Goal: Browse casually: Explore the website without a specific task or goal

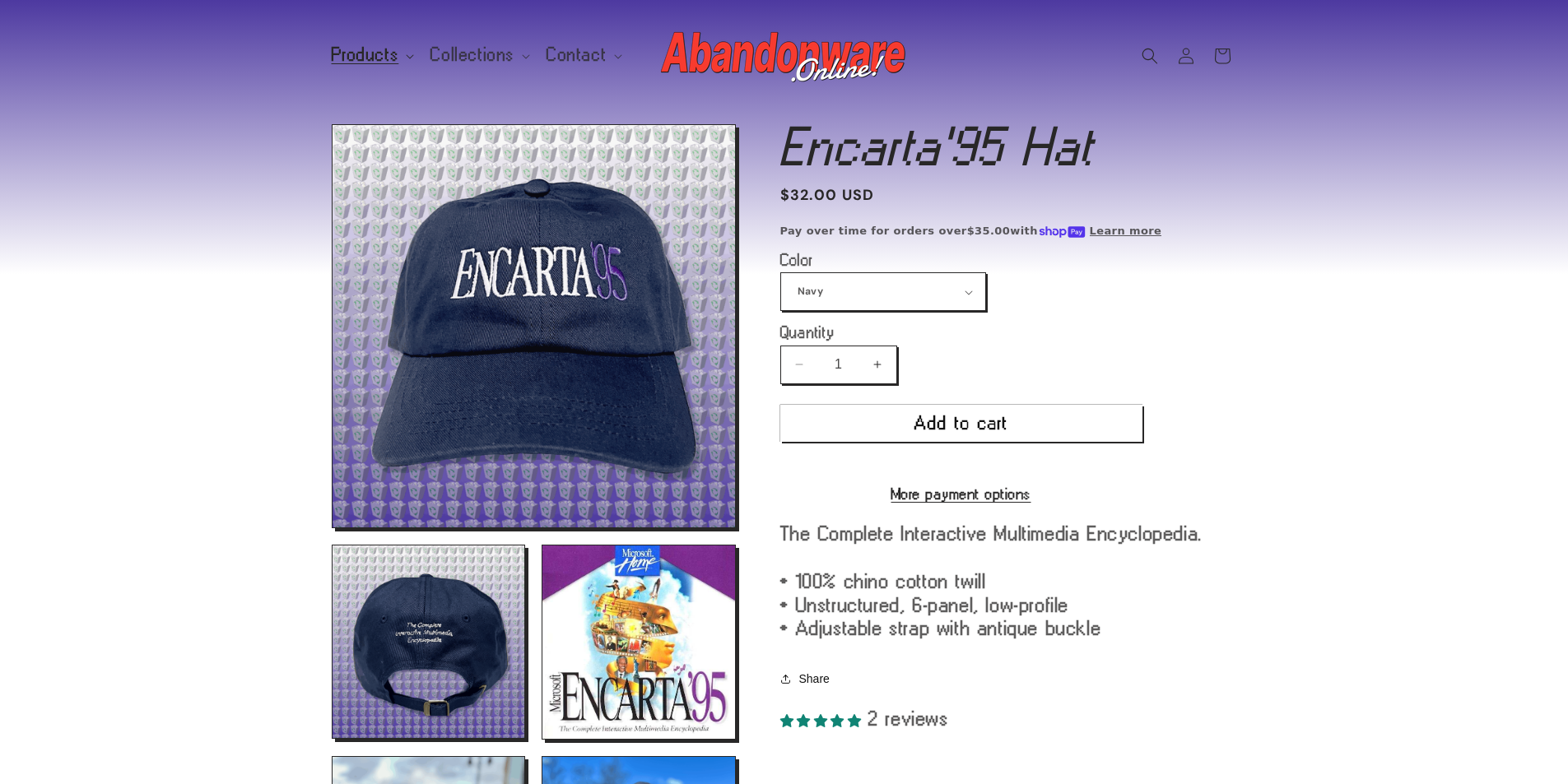
click at [374, 68] on summary "Products" at bounding box center [372, 55] width 100 height 35
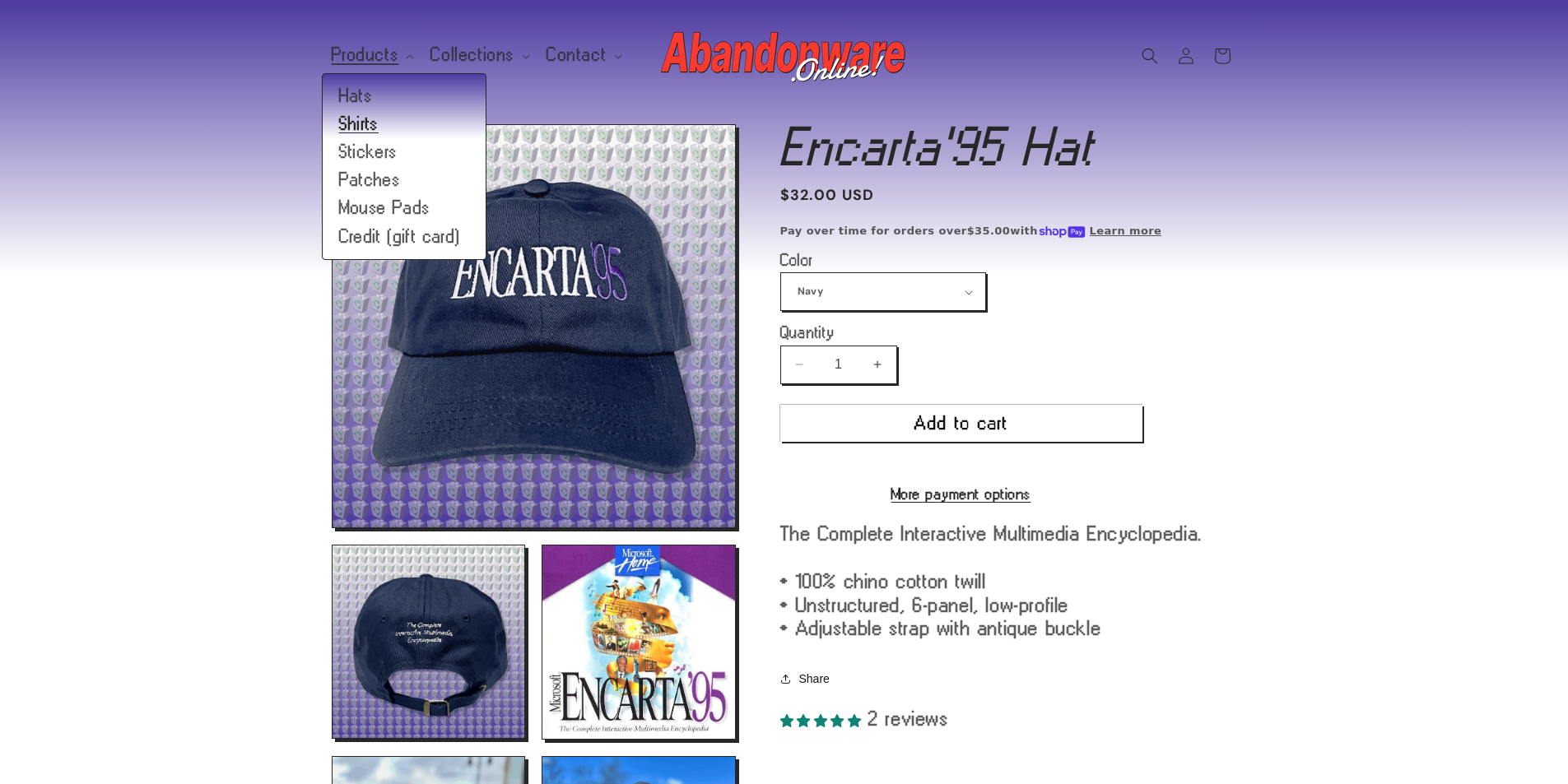
click at [381, 124] on link "Shirts" at bounding box center [404, 124] width 163 height 28
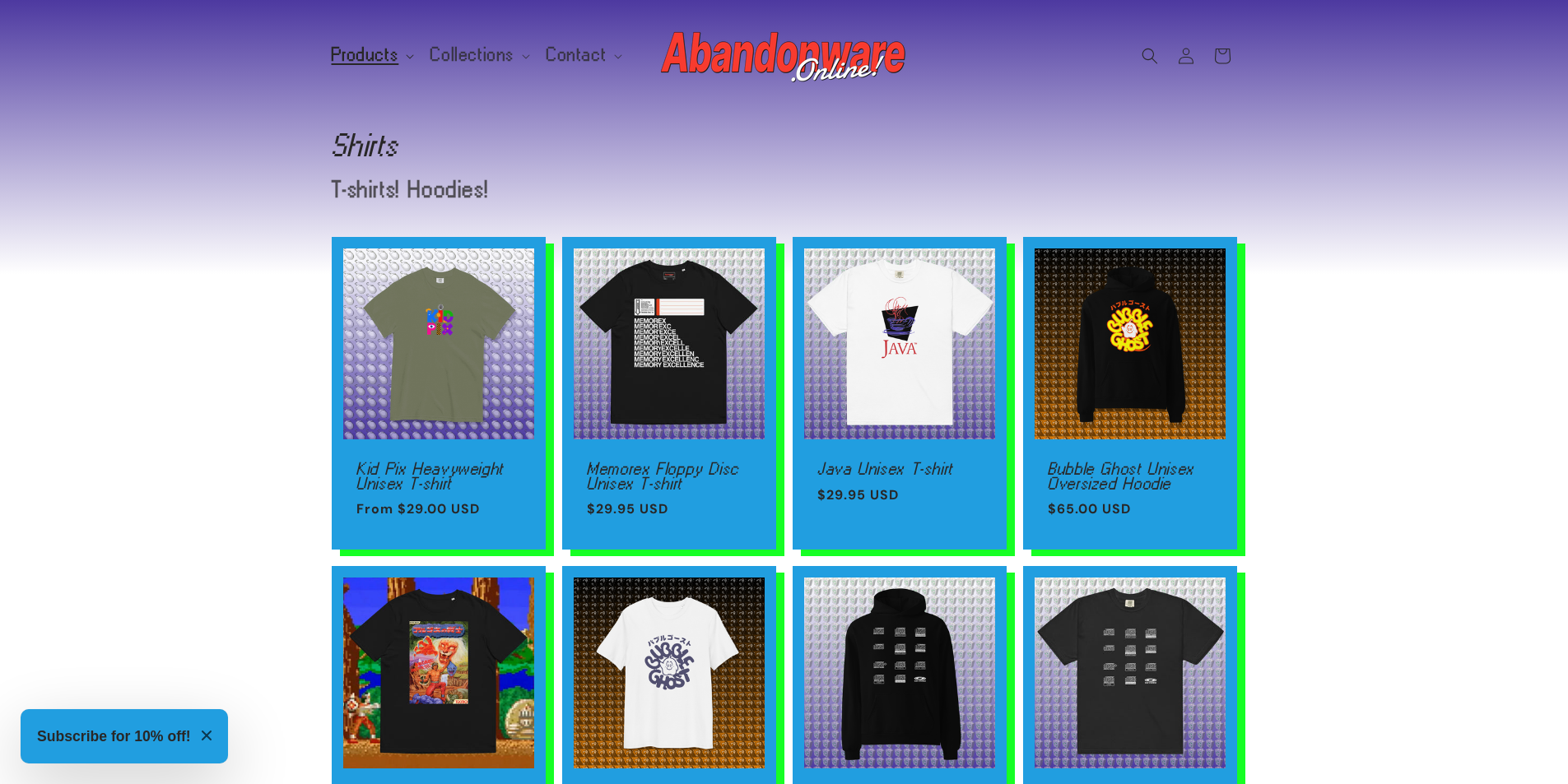
click at [361, 48] on span "Products" at bounding box center [365, 55] width 68 height 15
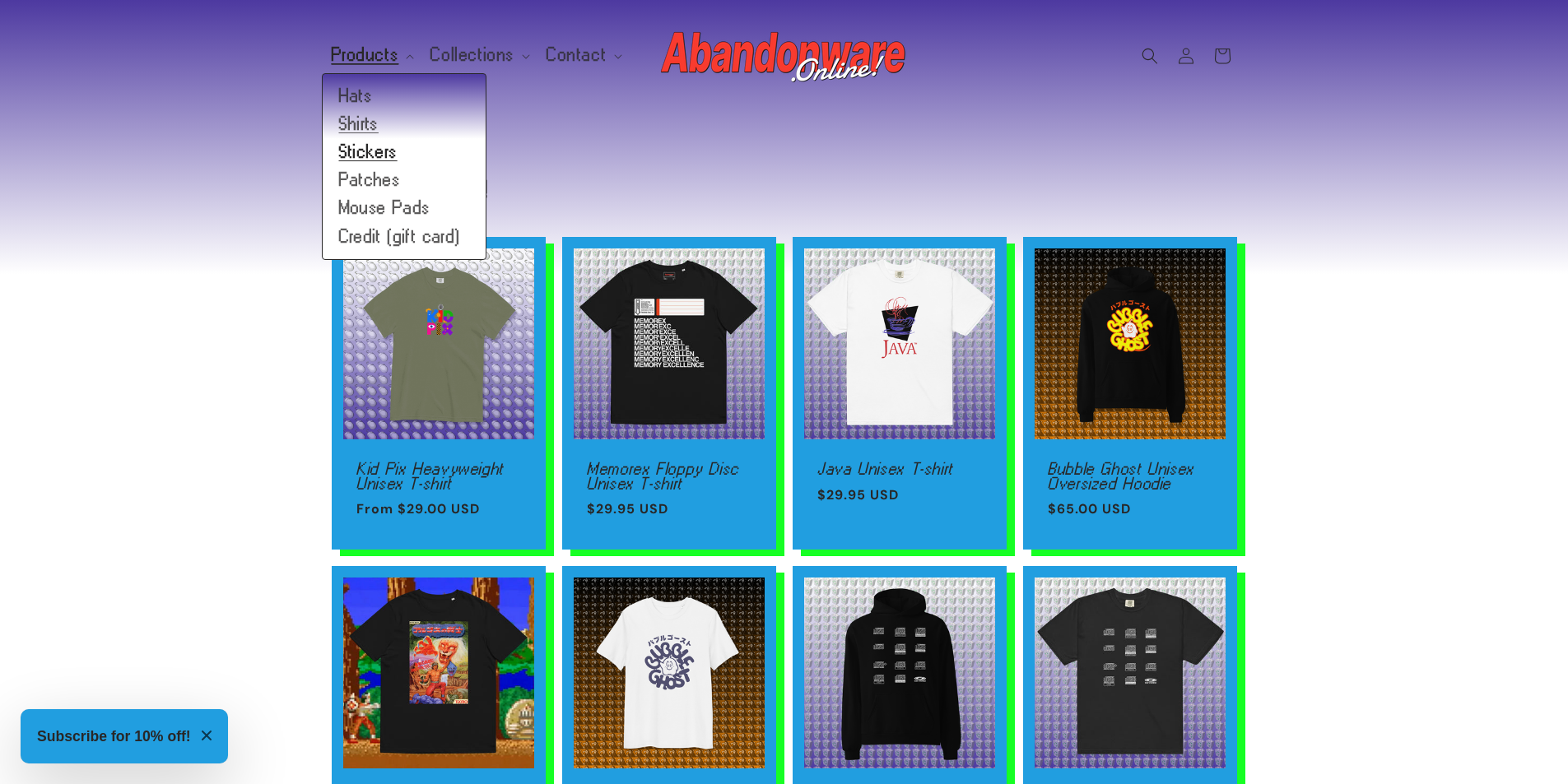
click at [356, 164] on link "Stickers" at bounding box center [404, 152] width 163 height 28
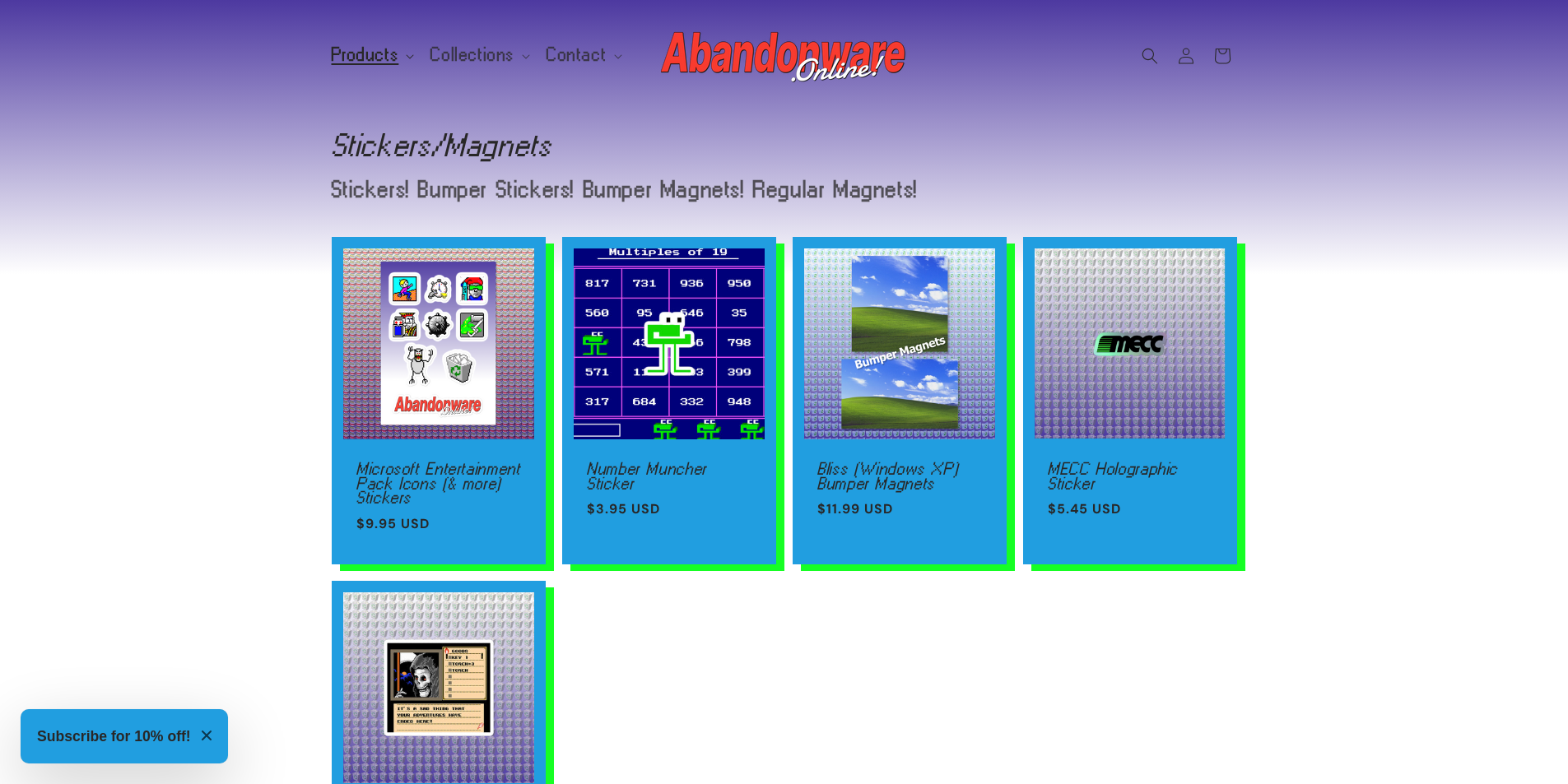
click at [404, 71] on summary "Products" at bounding box center [372, 55] width 100 height 35
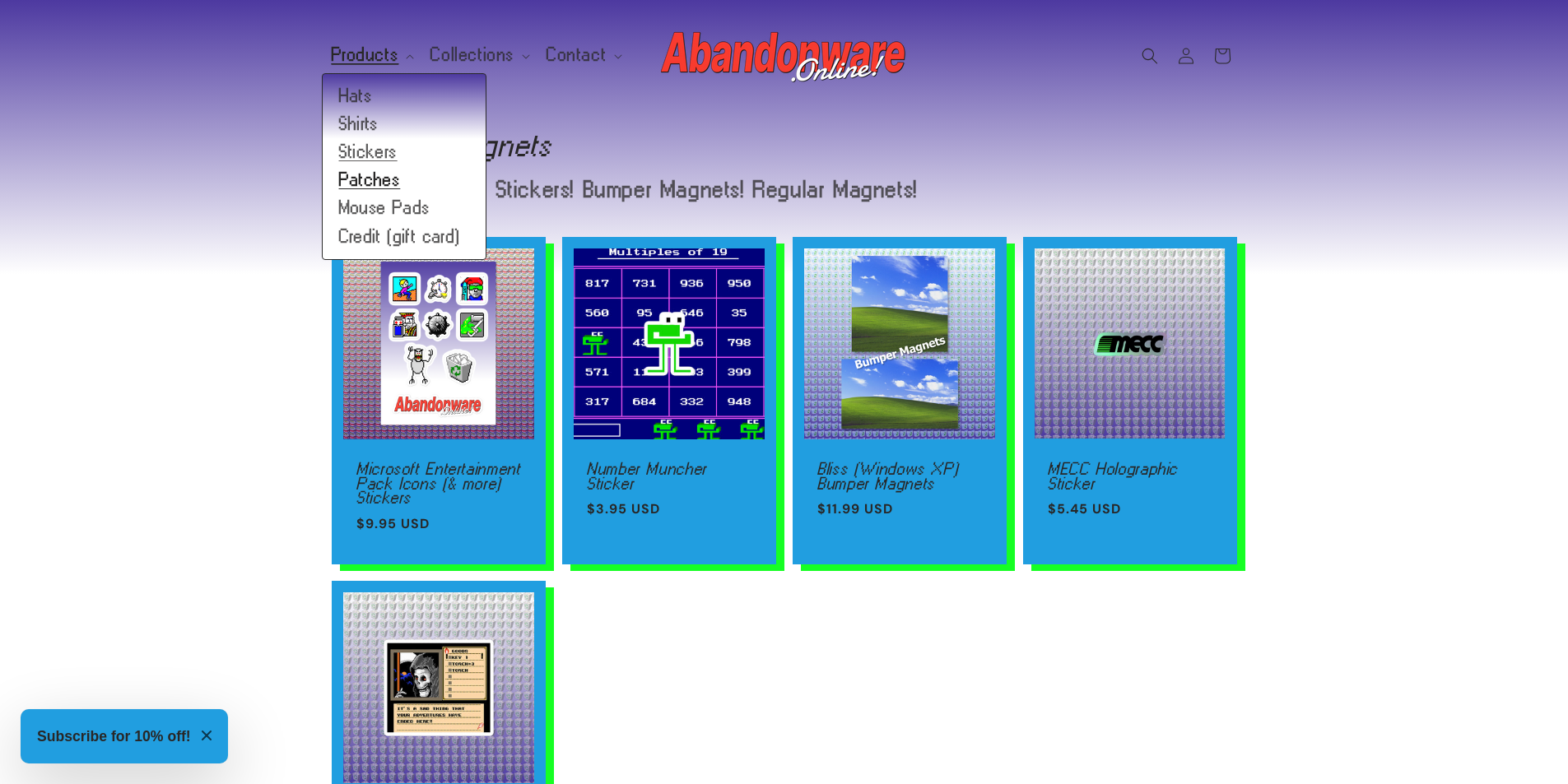
click at [373, 183] on link "Patches" at bounding box center [404, 180] width 163 height 28
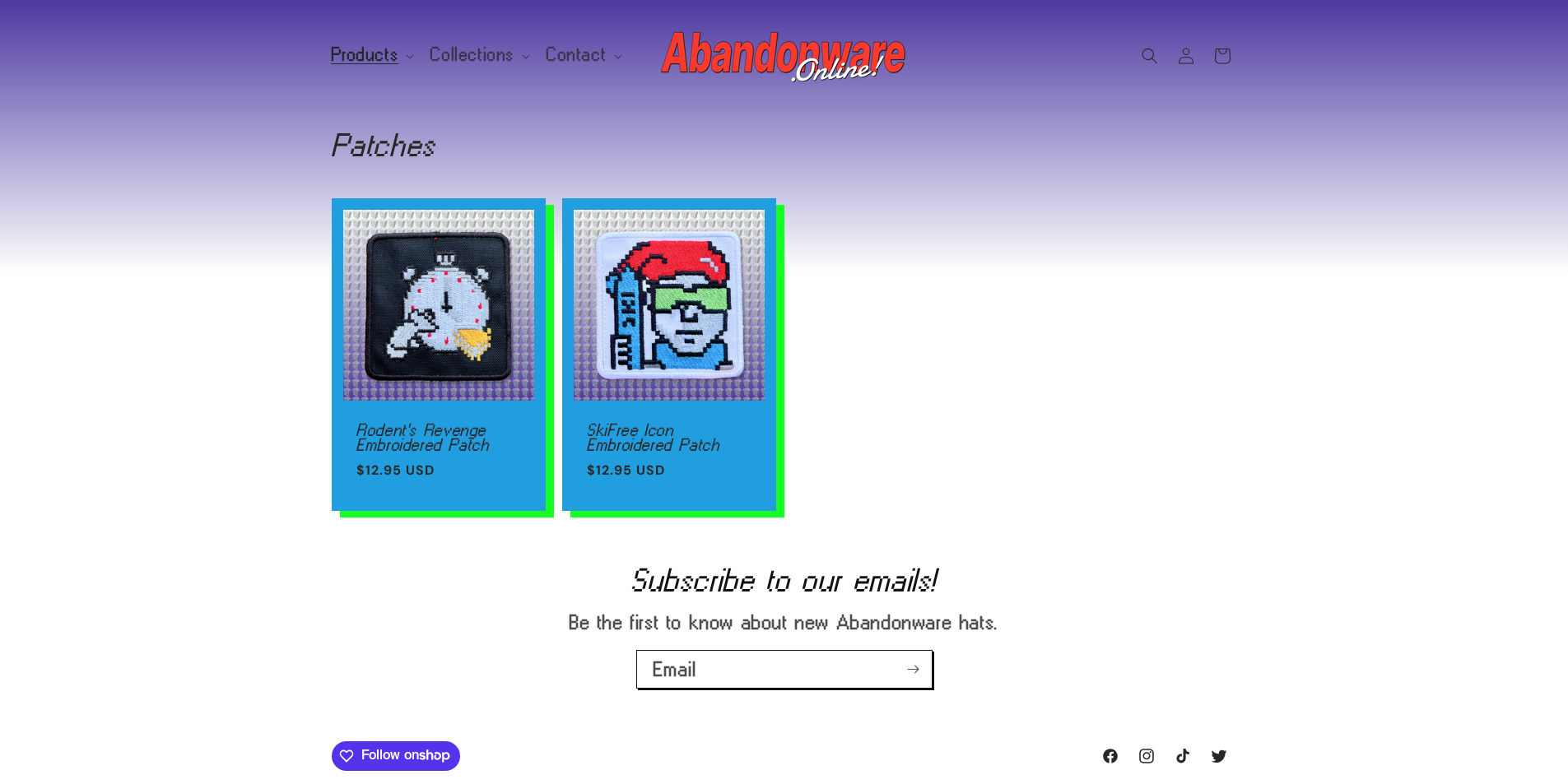
click at [347, 83] on header "Products Products Hats Shirts Stickers Patches Mouse Pads Credit (gift card)" at bounding box center [784, 55] width 988 height 111
click at [372, 61] on span "Products" at bounding box center [365, 55] width 68 height 15
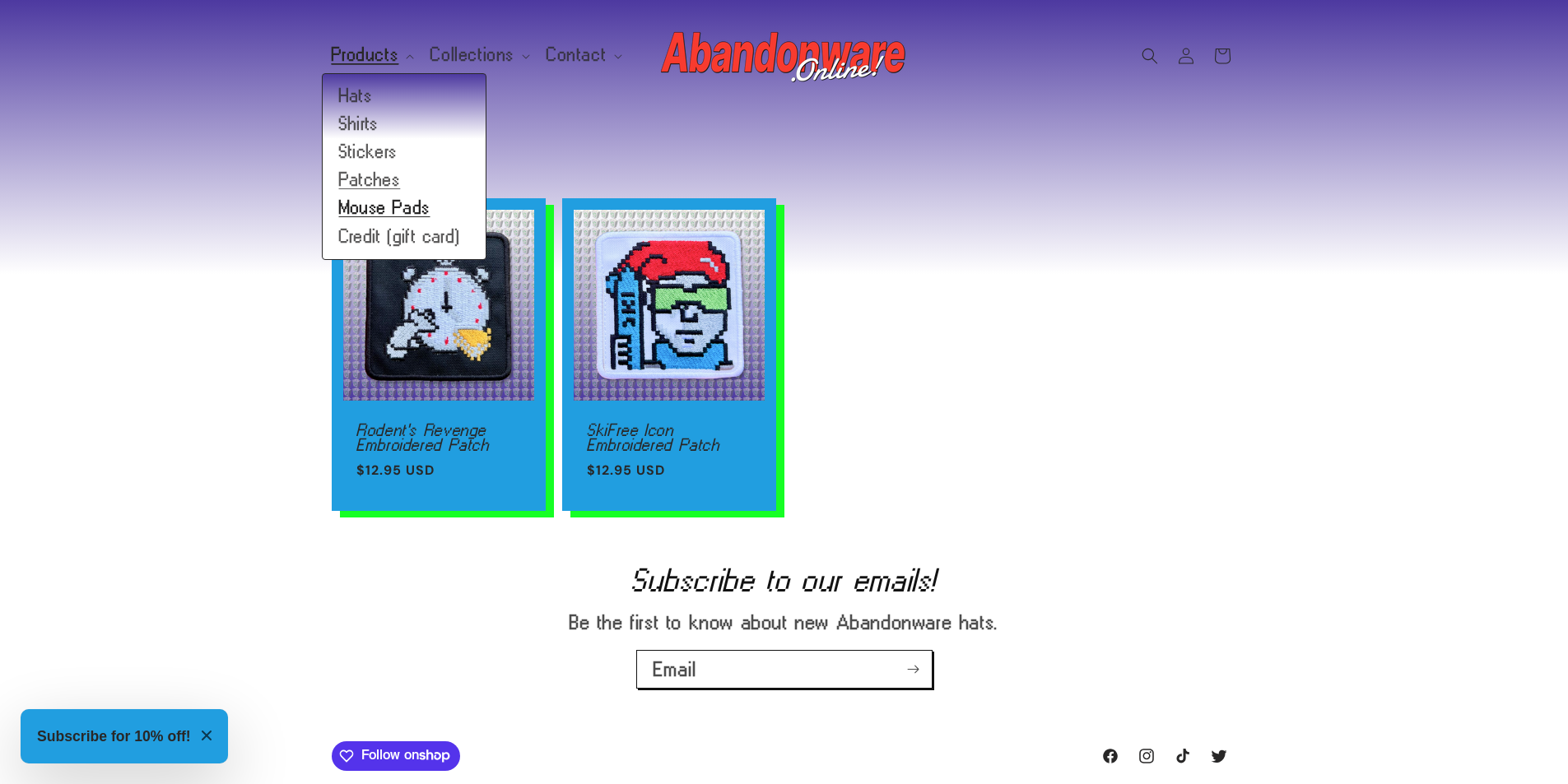
click at [369, 203] on link "Mouse Pads" at bounding box center [404, 207] width 163 height 28
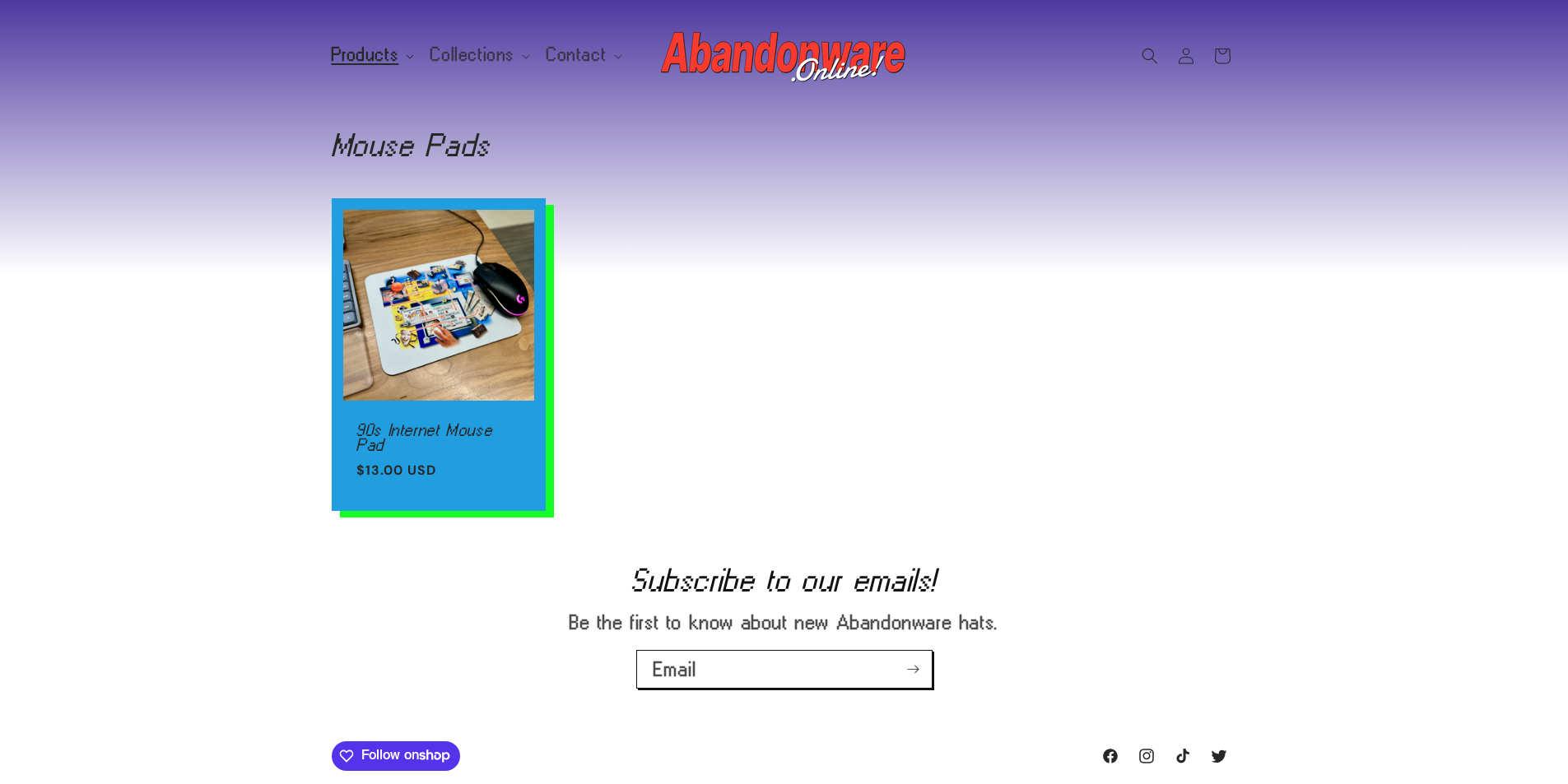
click at [364, 57] on span "Products" at bounding box center [365, 55] width 68 height 15
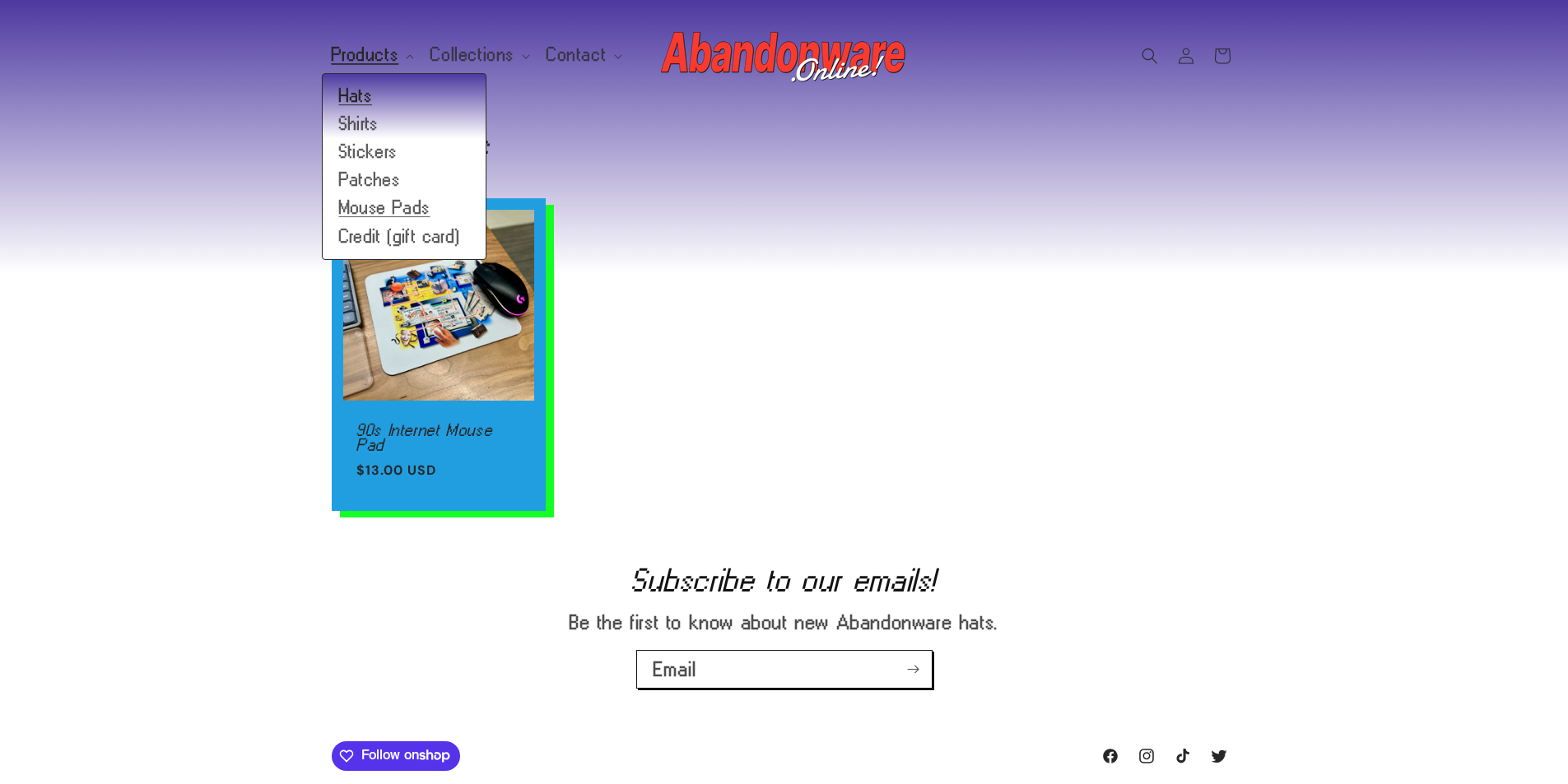
click at [366, 108] on link "Hats" at bounding box center [404, 96] width 163 height 28
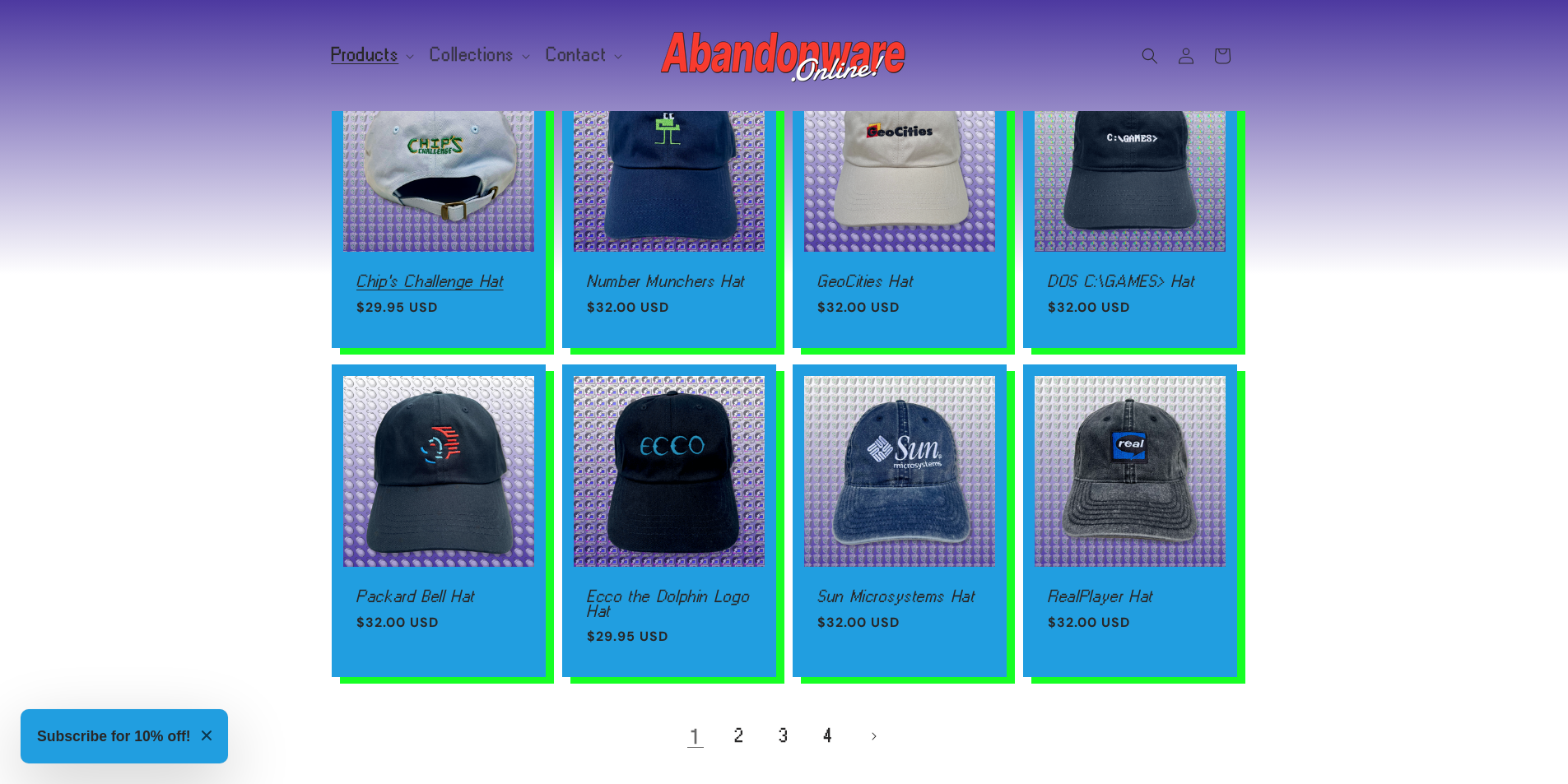
scroll to position [905, 0]
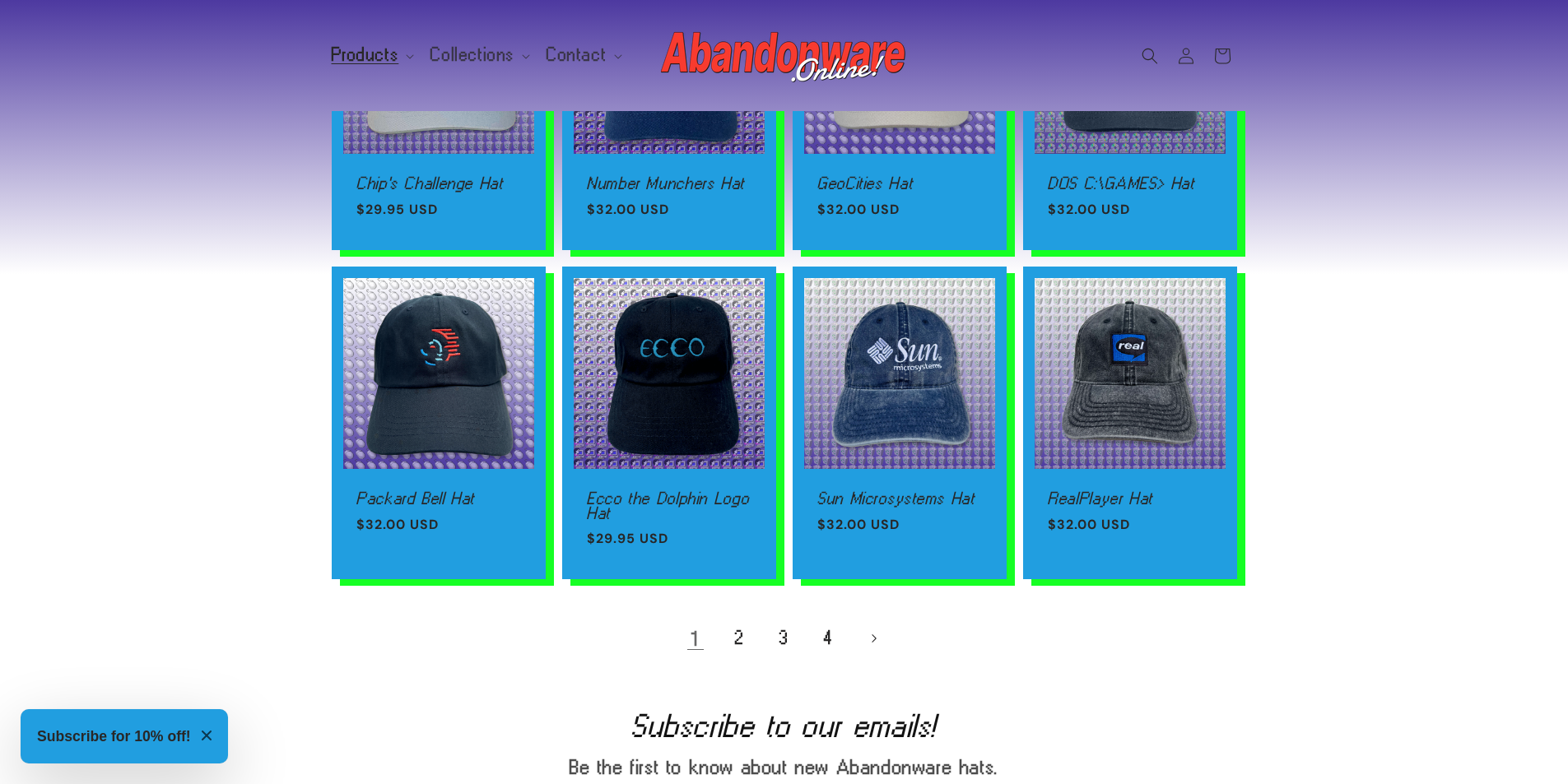
click at [886, 641] on link "Next page" at bounding box center [873, 638] width 36 height 36
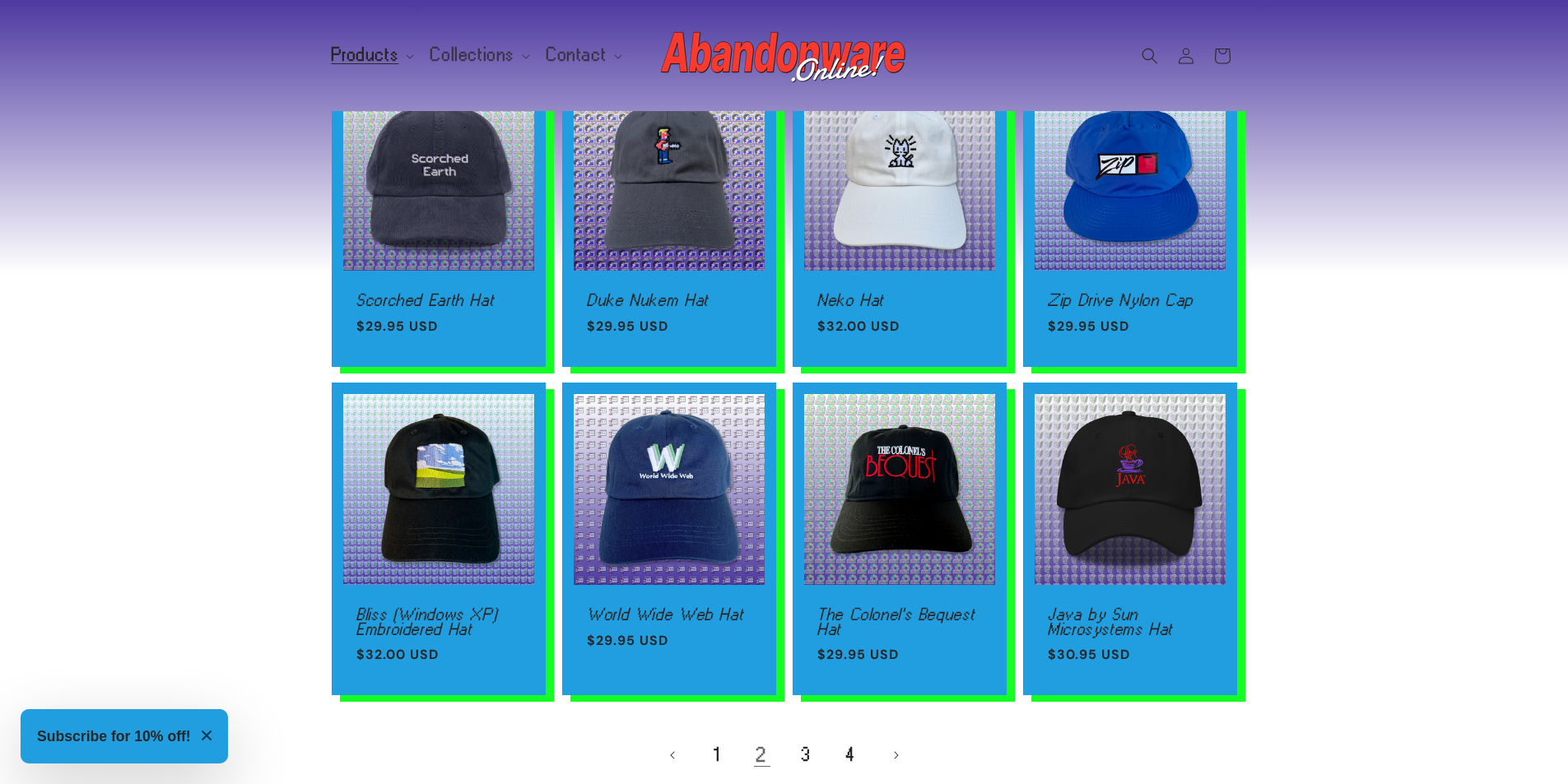
scroll to position [988, 0]
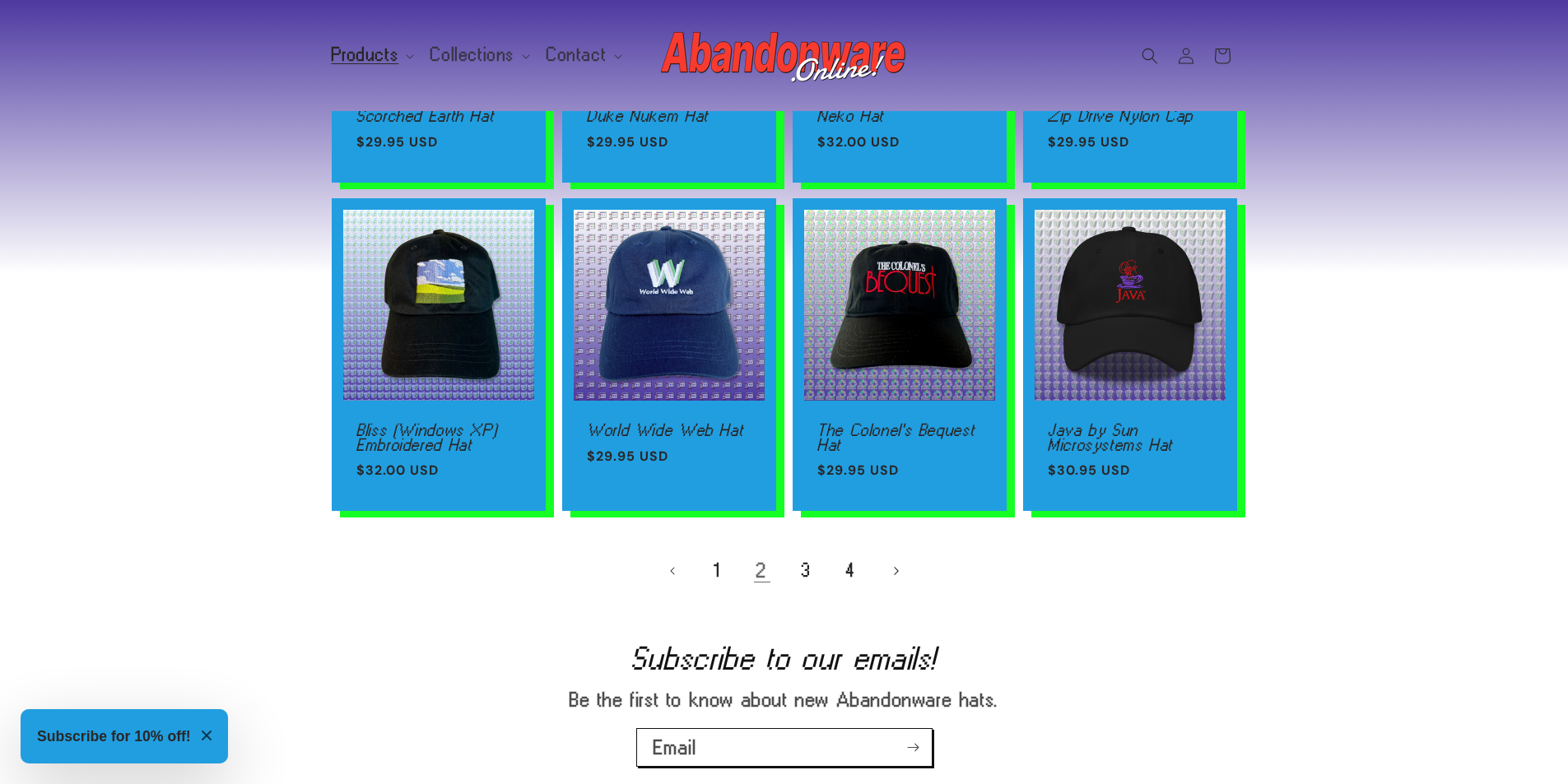
click at [883, 567] on link "Next page" at bounding box center [895, 571] width 36 height 36
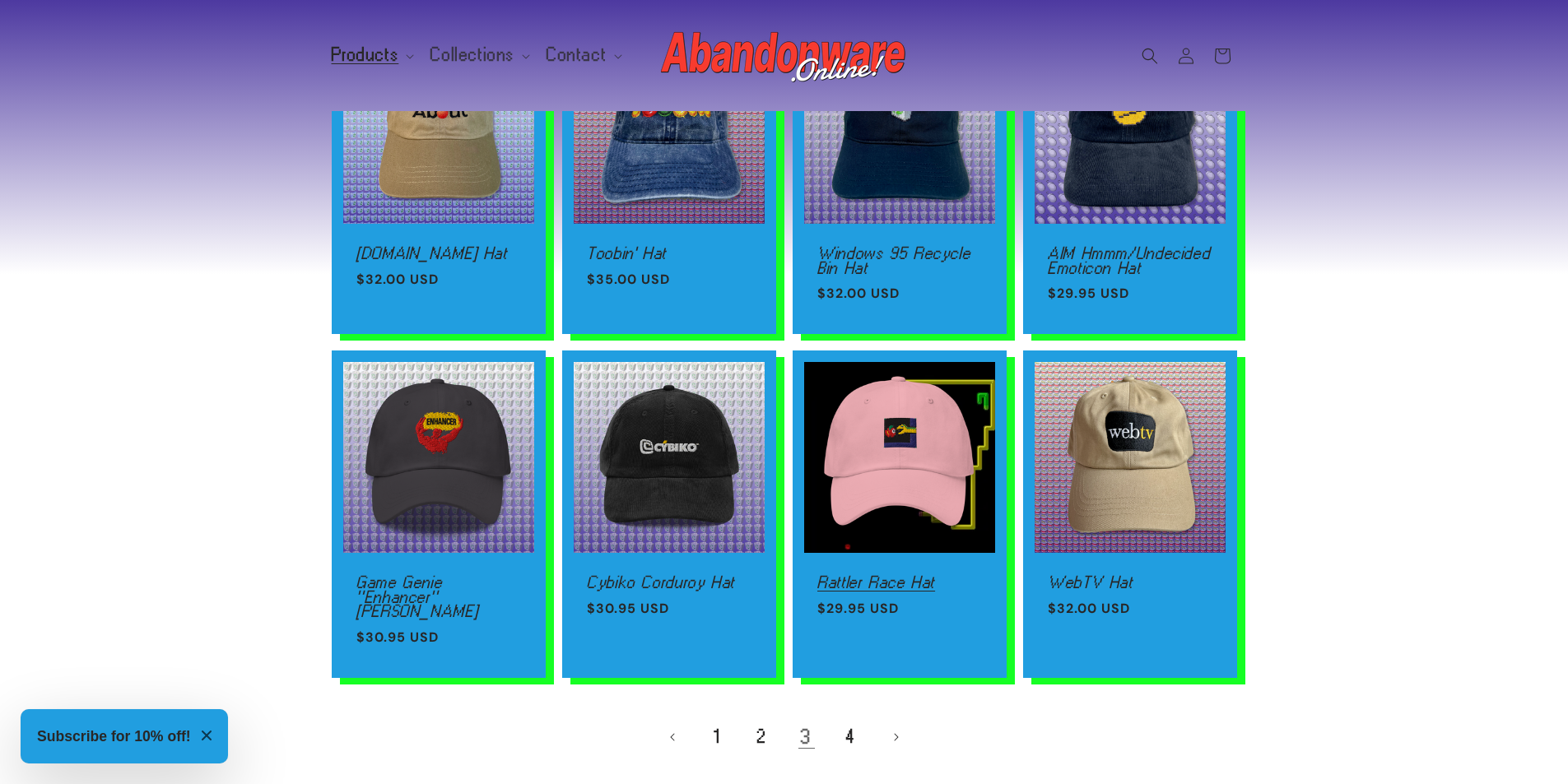
scroll to position [905, 0]
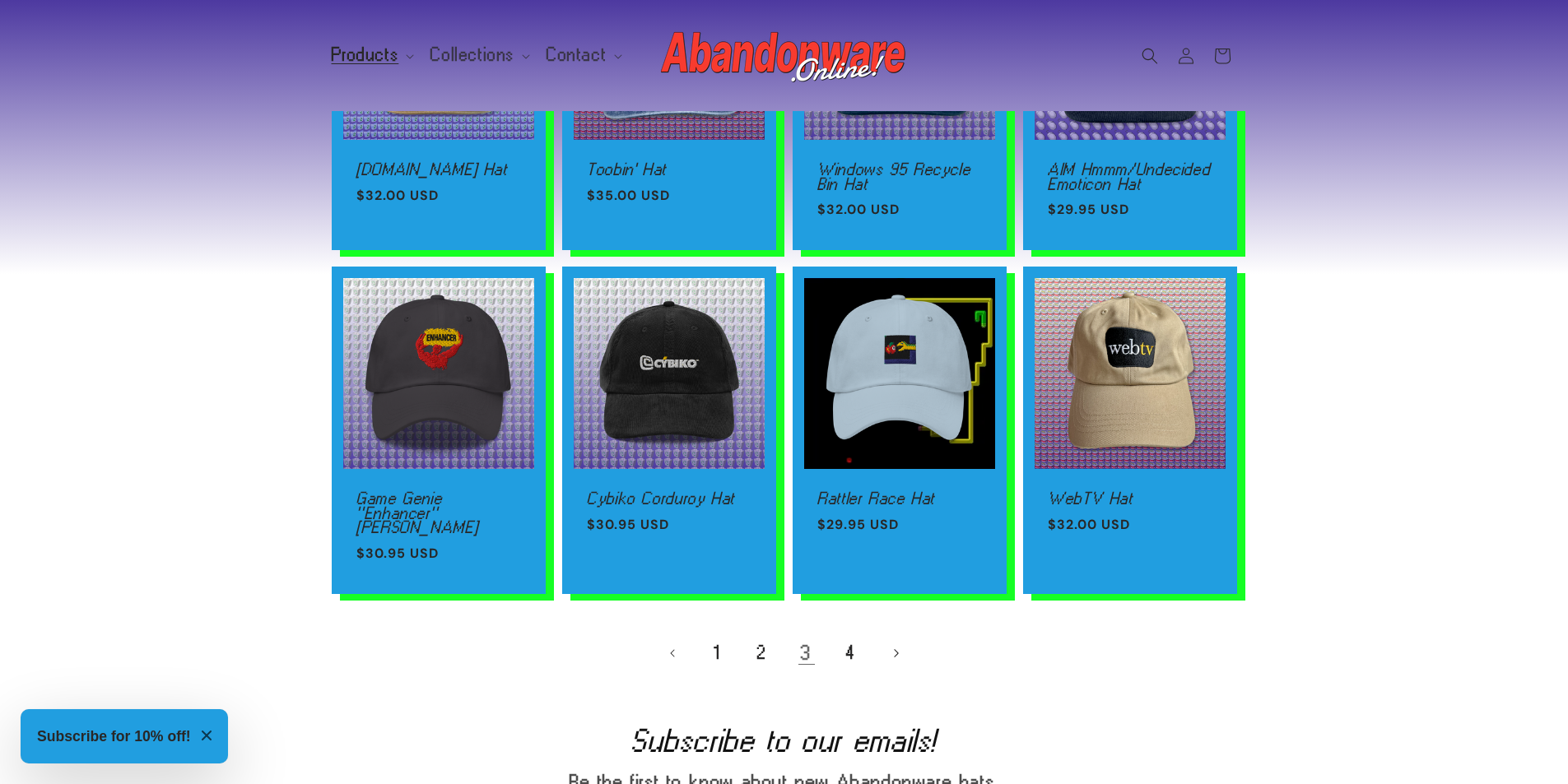
click at [890, 645] on link "Next page" at bounding box center [895, 653] width 36 height 36
